Goal: Information Seeking & Learning: Learn about a topic

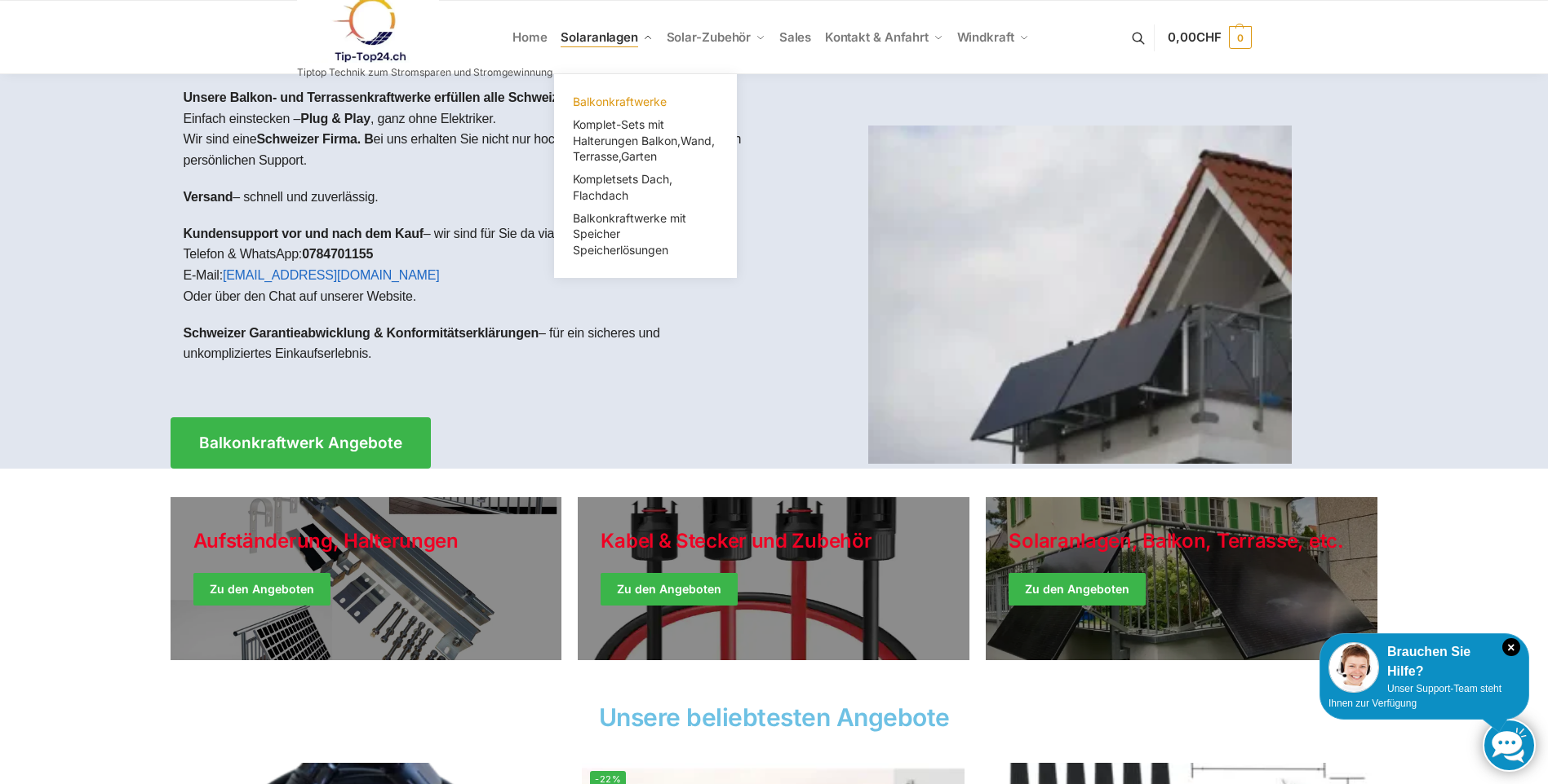
click at [609, 99] on span "Balkonkraftwerke" at bounding box center [619, 101] width 94 height 14
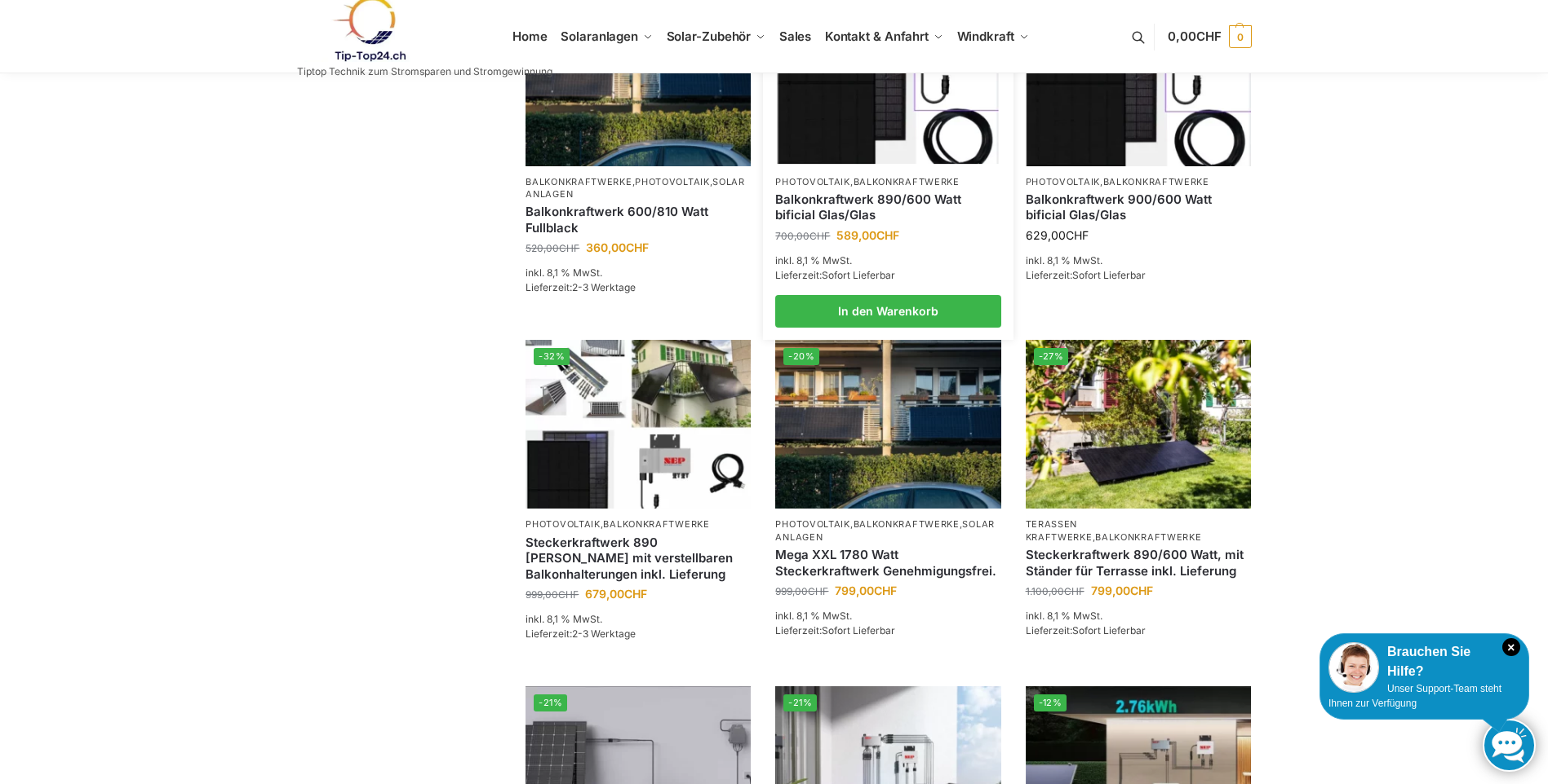
scroll to position [815, 0]
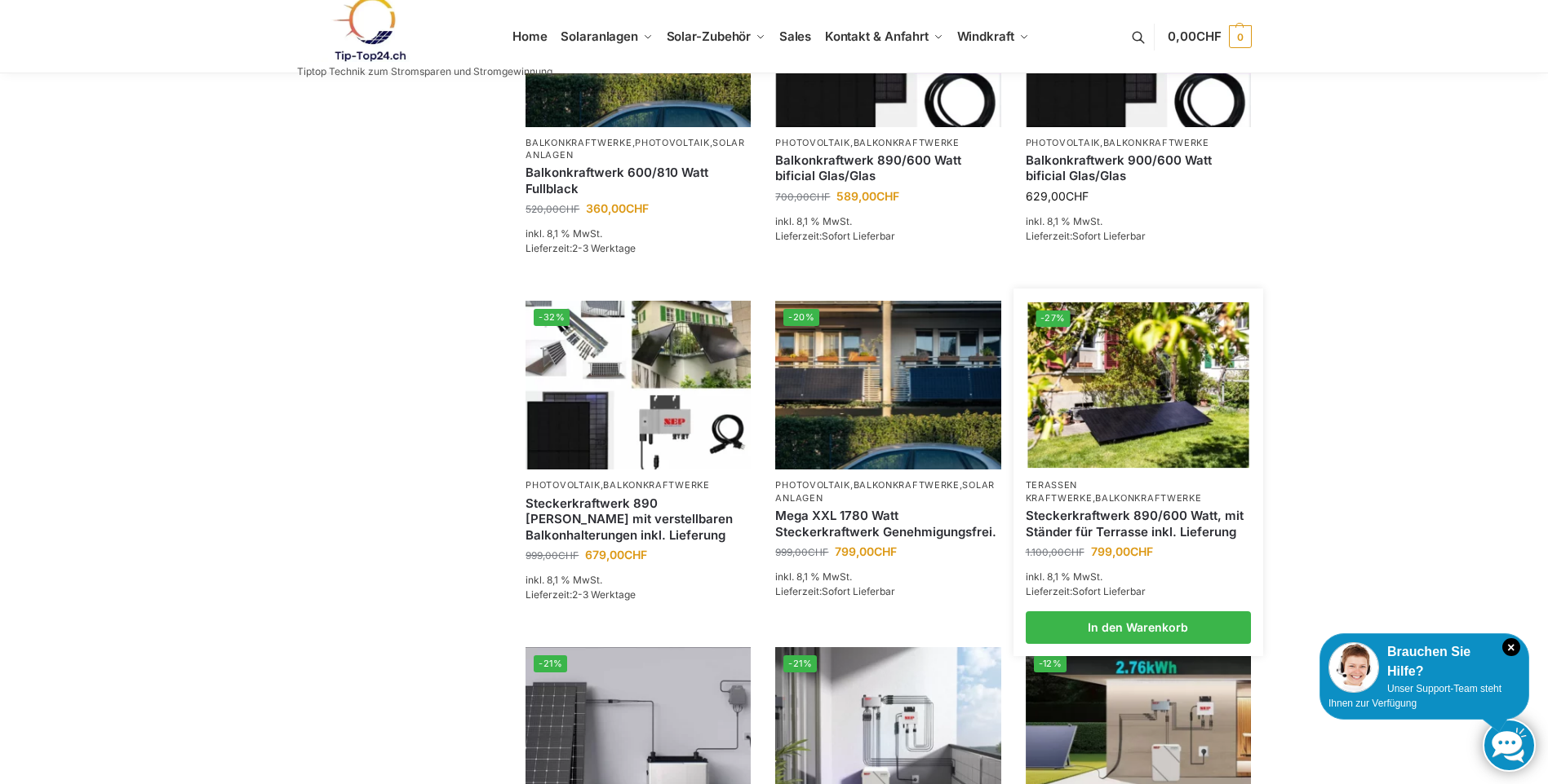
click at [1152, 536] on link "Steckerkraftwerk 890/600 Watt, mit Ständer für Terrasse inkl. Lieferung" at bounding box center [1137, 524] width 225 height 32
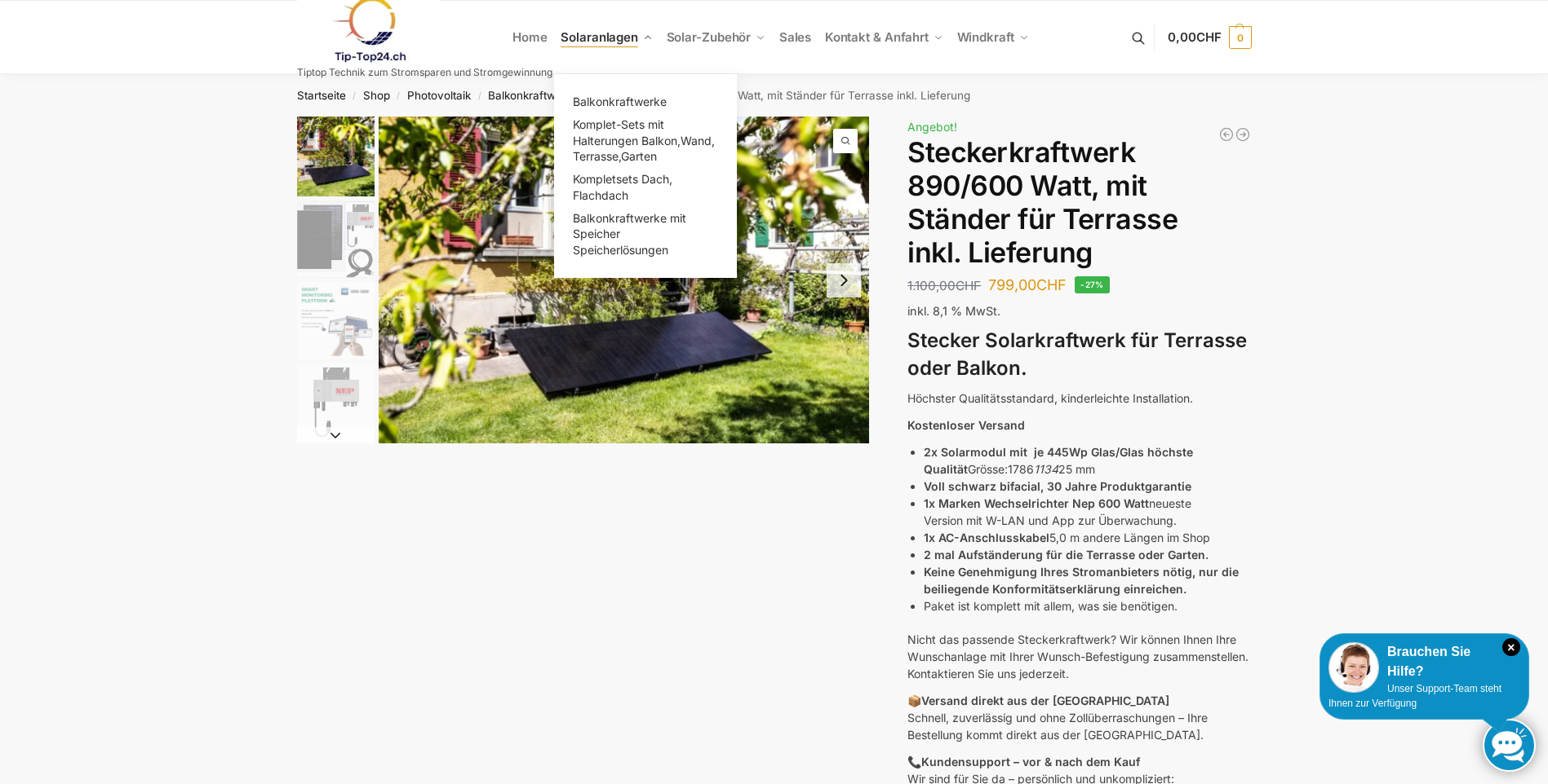
click at [599, 35] on span "Solaranlagen" at bounding box center [599, 37] width 78 height 15
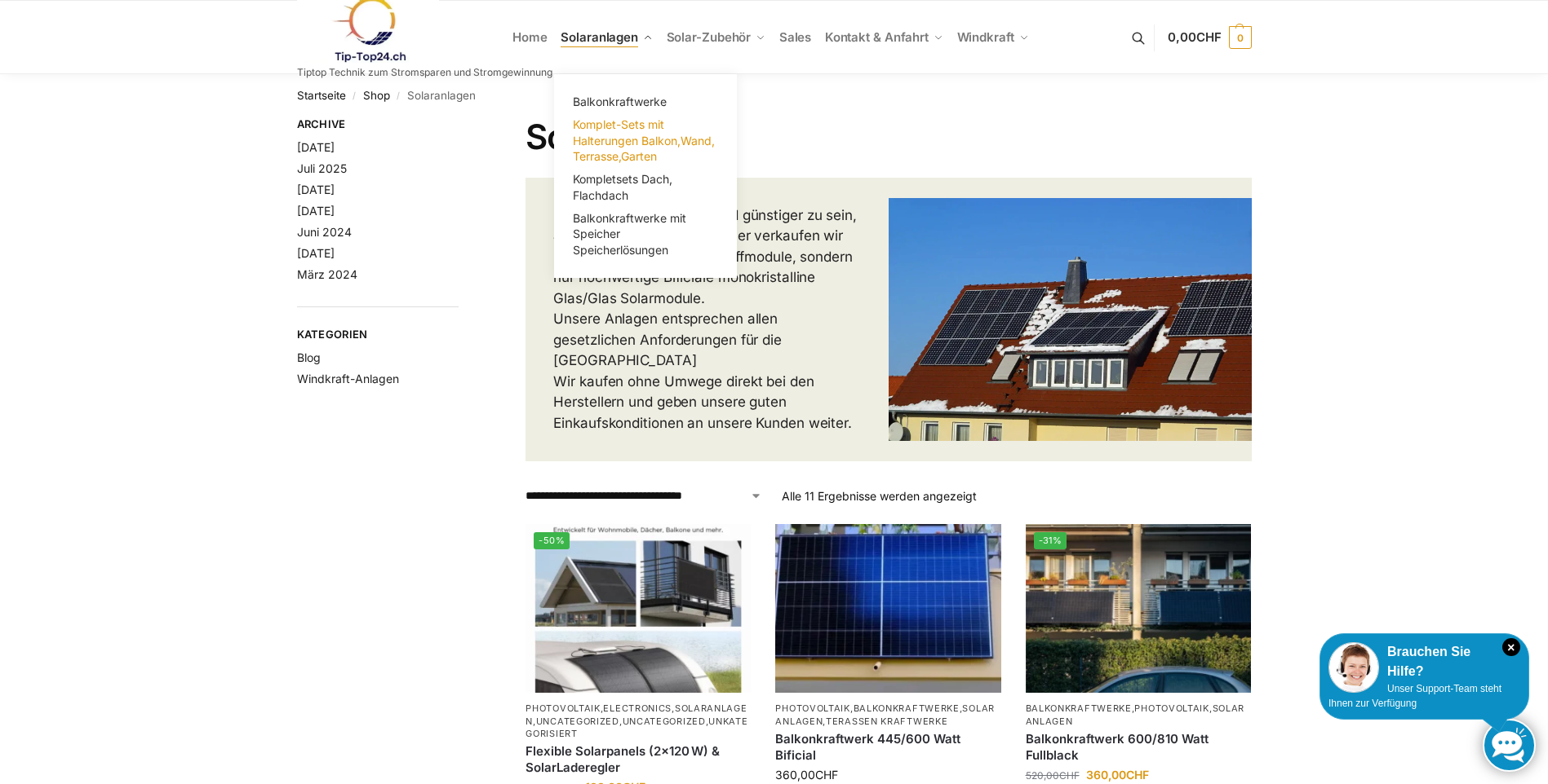
click at [633, 135] on span "Komplet-Sets mit Halterungen Balkon,Wand, Terrasse,Garten" at bounding box center [644, 140] width 142 height 46
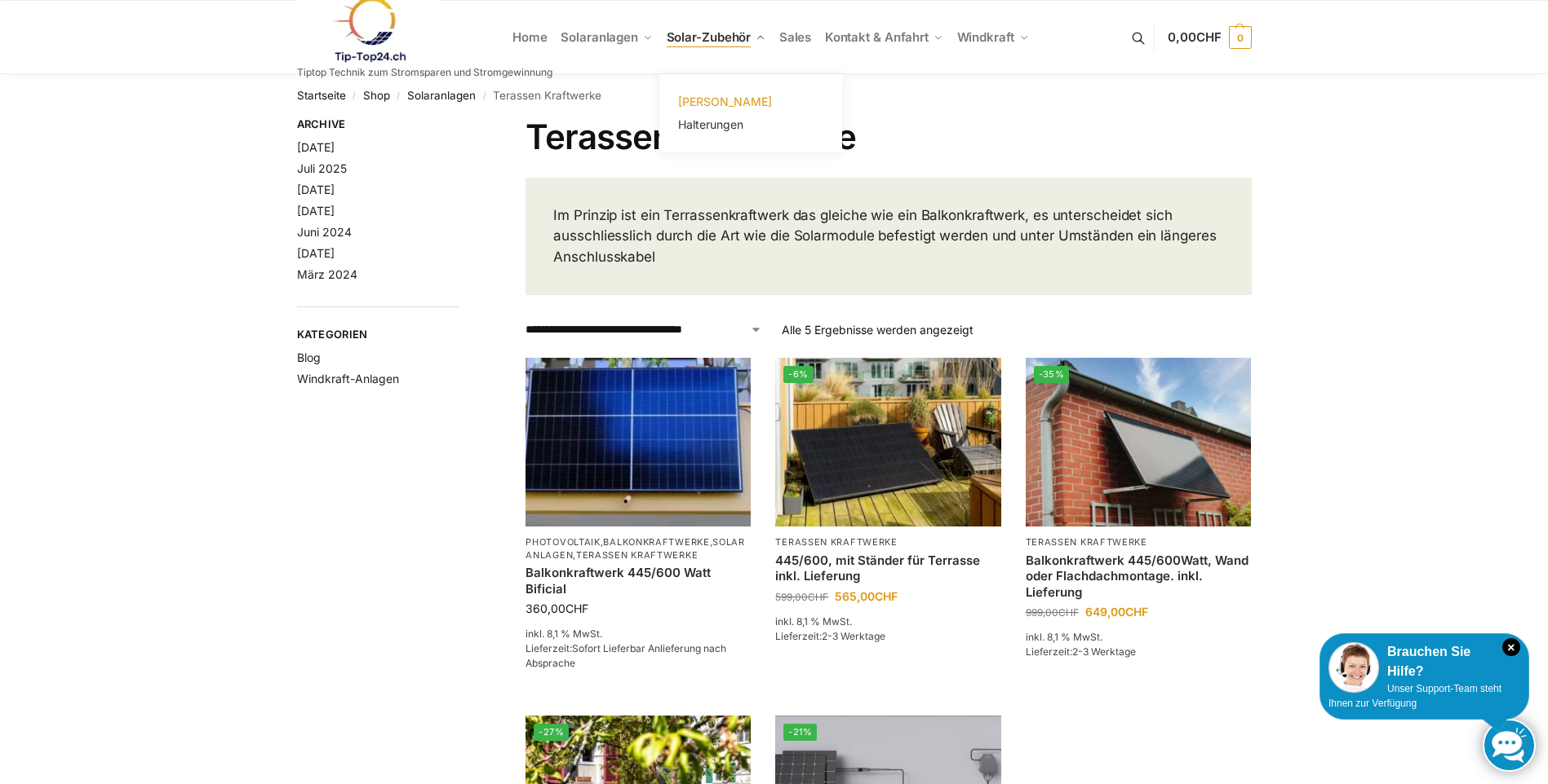
click at [703, 98] on span "[PERSON_NAME]" at bounding box center [725, 101] width 94 height 14
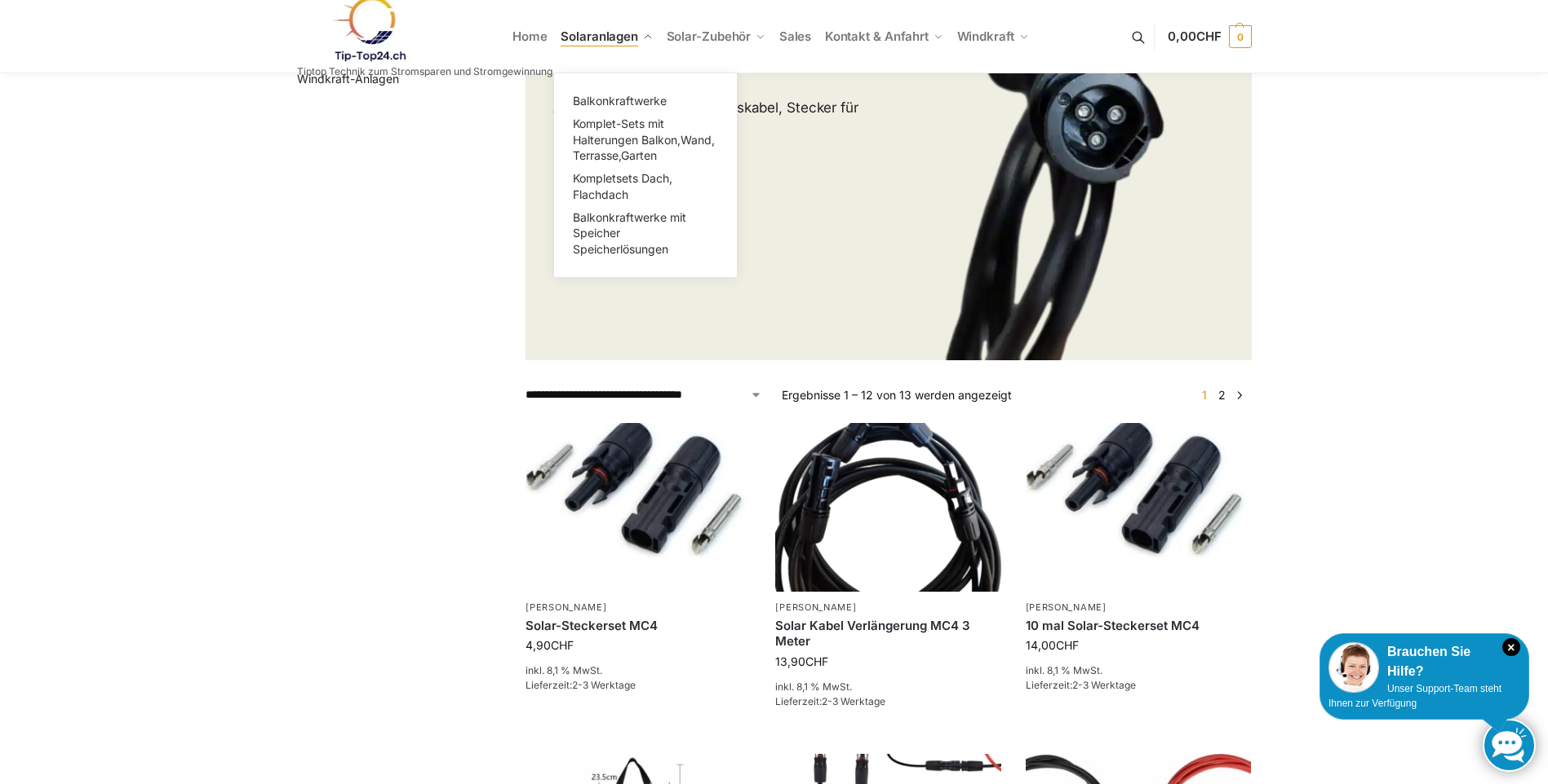
scroll to position [245, 0]
